Goal: Task Accomplishment & Management: Use online tool/utility

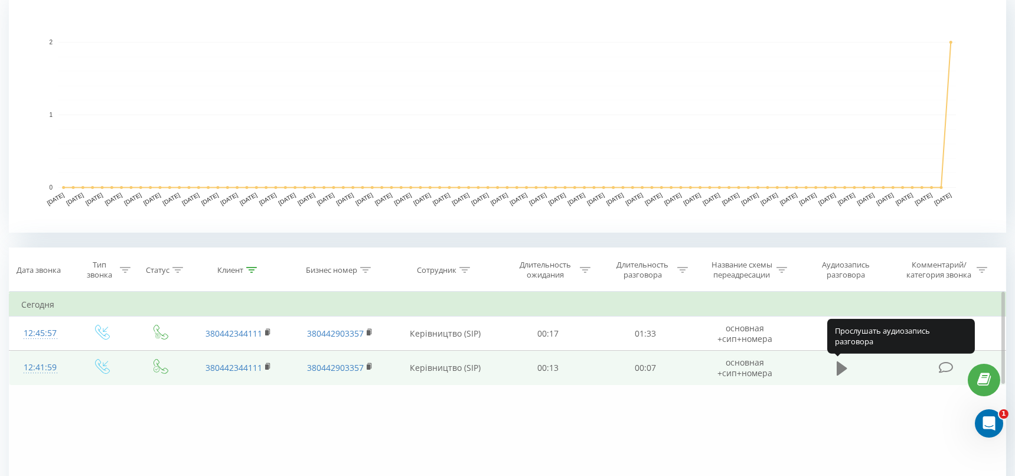
click at [842, 367] on icon at bounding box center [841, 368] width 11 height 14
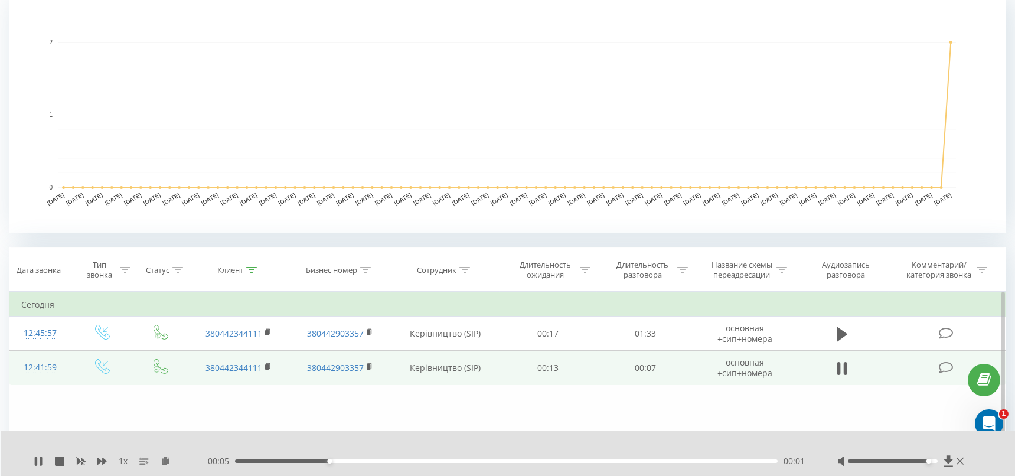
drag, startPoint x: 894, startPoint y: 460, endPoint x: 939, endPoint y: 459, distance: 44.9
click at [939, 459] on div at bounding box center [901, 461] width 129 height 12
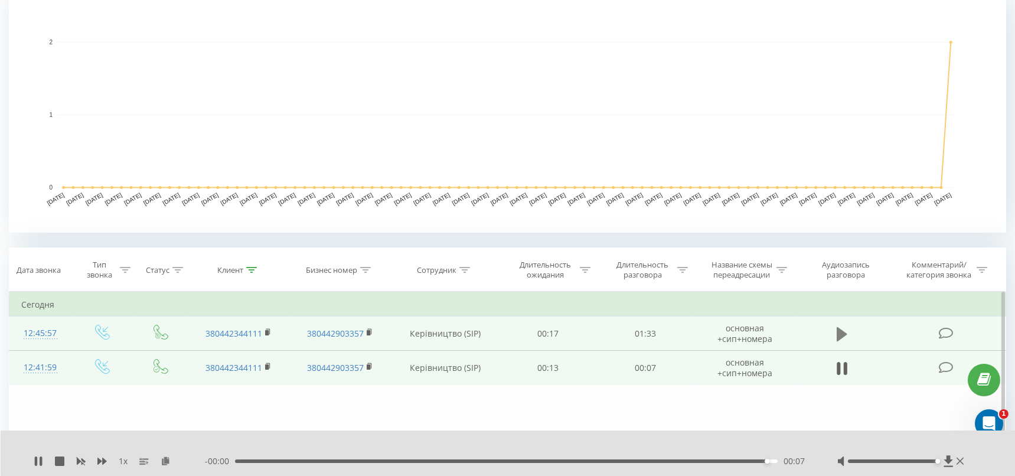
click at [839, 338] on icon at bounding box center [841, 333] width 11 height 14
click at [289, 460] on div "00:31" at bounding box center [506, 461] width 542 height 4
click at [270, 459] on div "00:10" at bounding box center [506, 461] width 542 height 4
click at [42, 460] on icon at bounding box center [41, 460] width 2 height 9
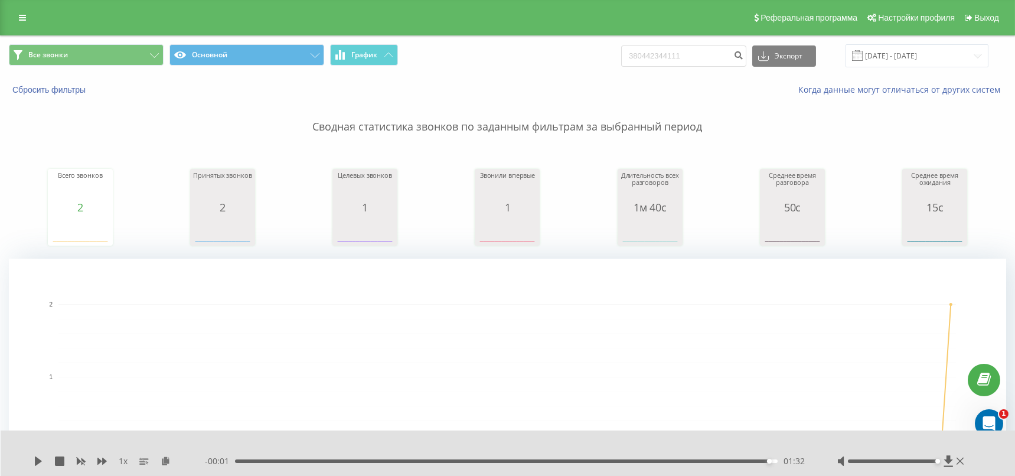
scroll to position [131, 0]
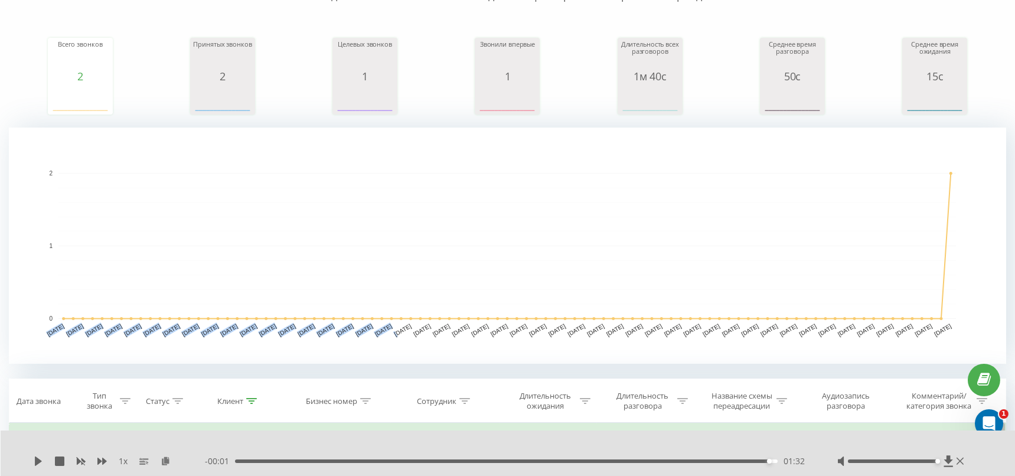
drag, startPoint x: 392, startPoint y: 332, endPoint x: 407, endPoint y: 332, distance: 14.8
click at [408, 331] on icon "[DATE] [DATE] [DATE] [DATE] [DATE] [DATE] [DATE] [DATE] [DATE] [DATE] [DATE] [D…" at bounding box center [507, 245] width 997 height 236
click at [404, 324] on text "[DATE]" at bounding box center [402, 329] width 19 height 15
drag, startPoint x: 44, startPoint y: 335, endPoint x: 951, endPoint y: 326, distance: 906.6
click at [951, 326] on g "[DATE] [DATE] [DATE] [DATE] [DATE] [DATE] [DATE] [DATE] [DATE] [DATE] [DATE] [D…" at bounding box center [499, 254] width 907 height 168
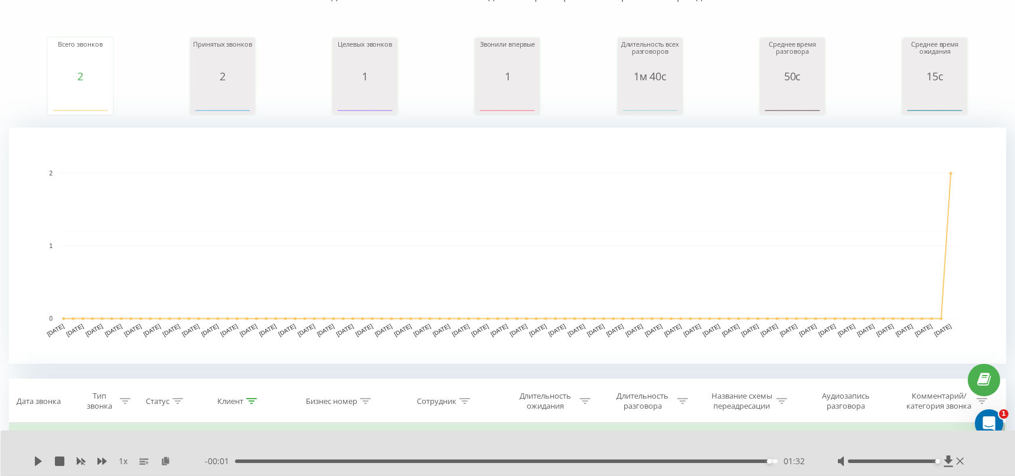
click at [951, 326] on text "[DATE]" at bounding box center [942, 329] width 19 height 15
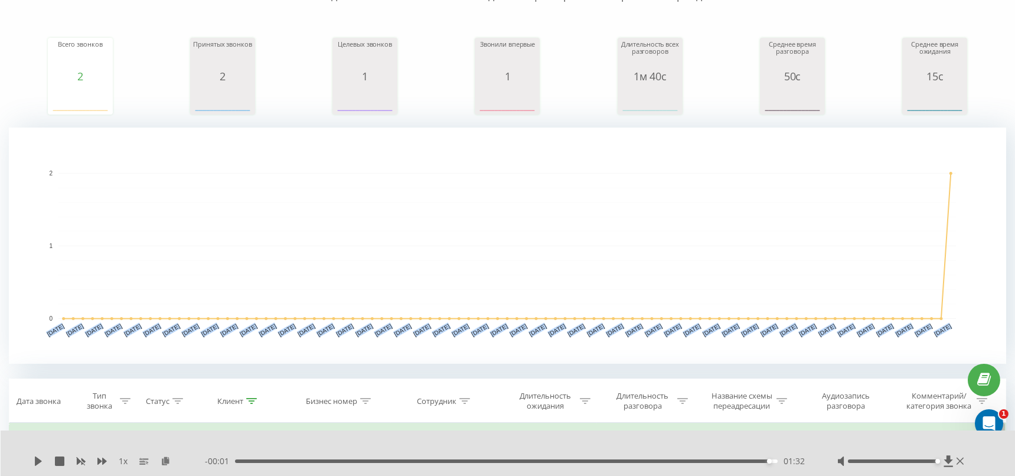
drag, startPoint x: 951, startPoint y: 326, endPoint x: 375, endPoint y: 311, distance: 575.6
click at [375, 311] on g "[DATE] [DATE] [DATE] [DATE] [DATE] [DATE] [DATE] [DATE] [DATE] [DATE] [DATE] [D…" at bounding box center [501, 254] width 910 height 168
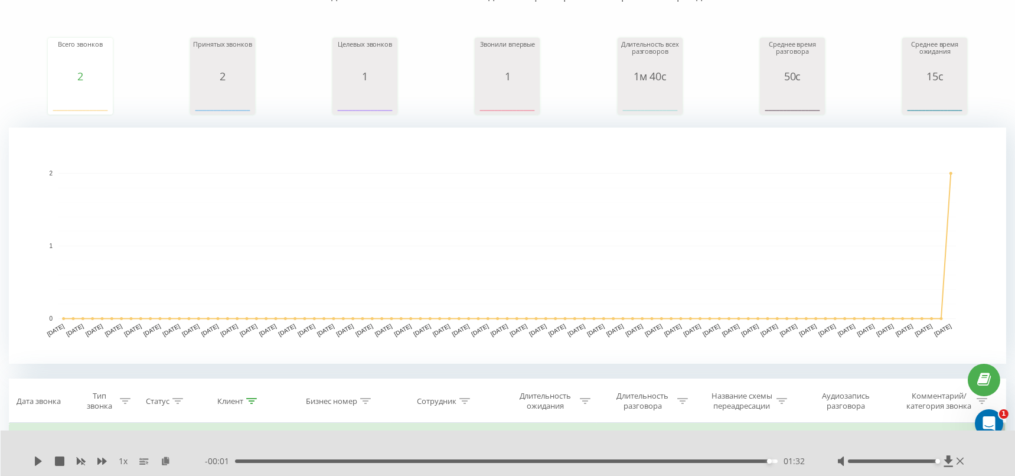
drag, startPoint x: 372, startPoint y: 301, endPoint x: 377, endPoint y: 273, distance: 28.0
click at [372, 299] on rect "A chart." at bounding box center [506, 246] width 897 height 146
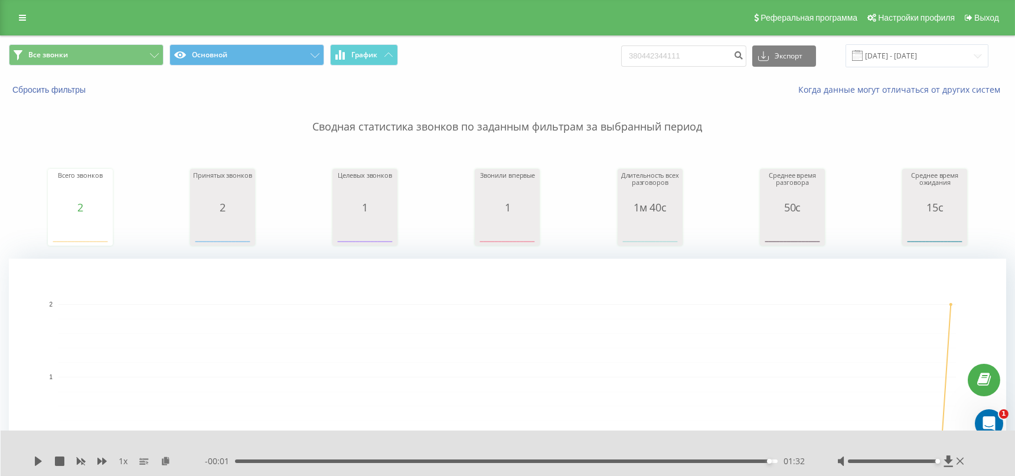
scroll to position [387, 0]
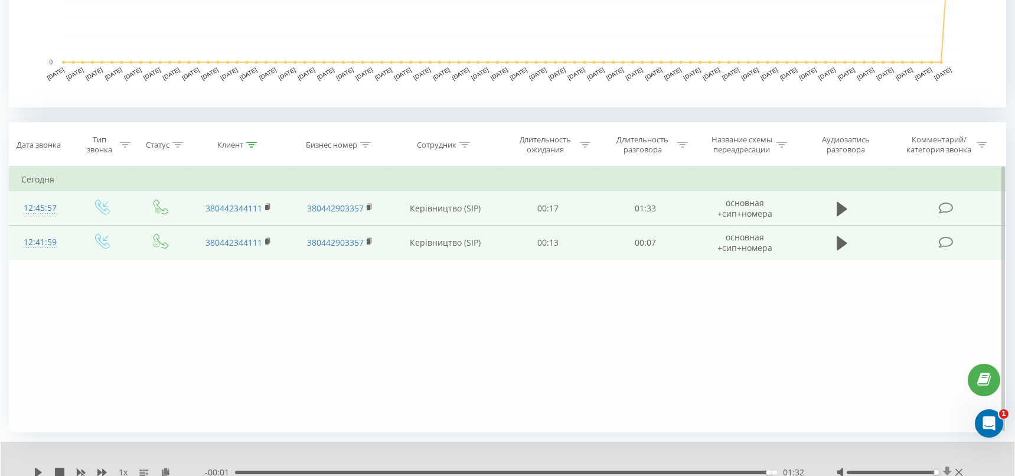
click at [944, 466] on icon at bounding box center [946, 471] width 9 height 11
click at [474, 284] on div "Фильтровать по условию Равно Введите значение Отмена OK Фильтровать по условию …" at bounding box center [507, 299] width 997 height 266
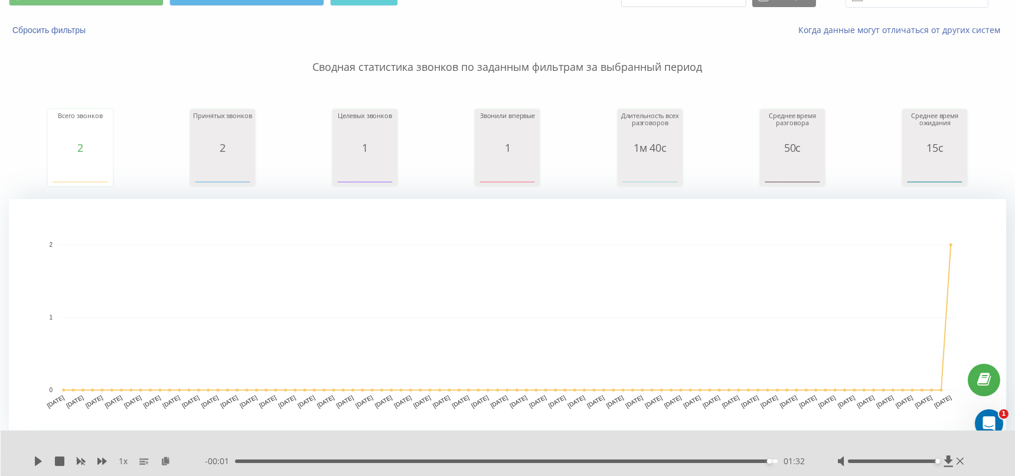
scroll to position [0, 0]
